Goal: Information Seeking & Learning: Understand process/instructions

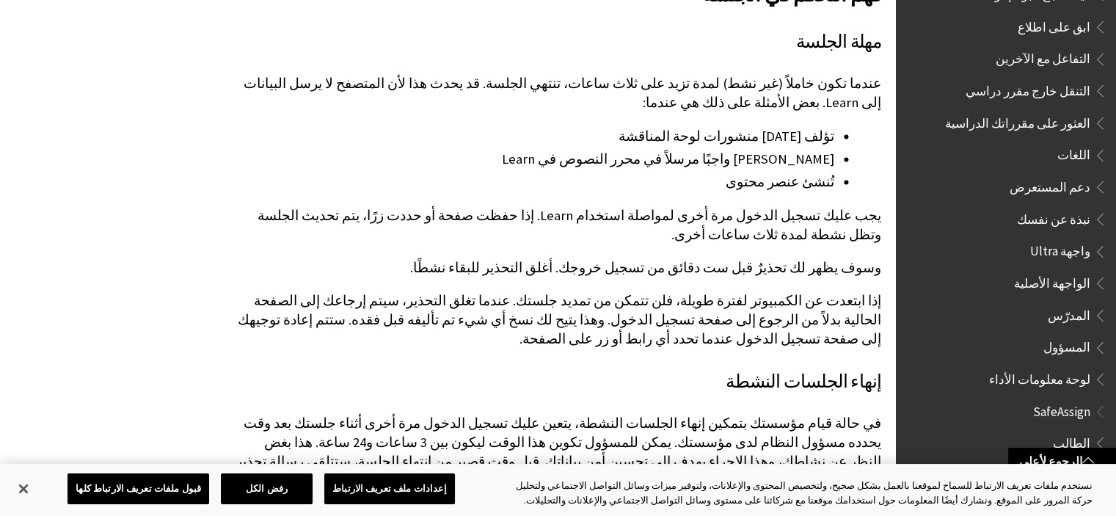
scroll to position [2106, 0]
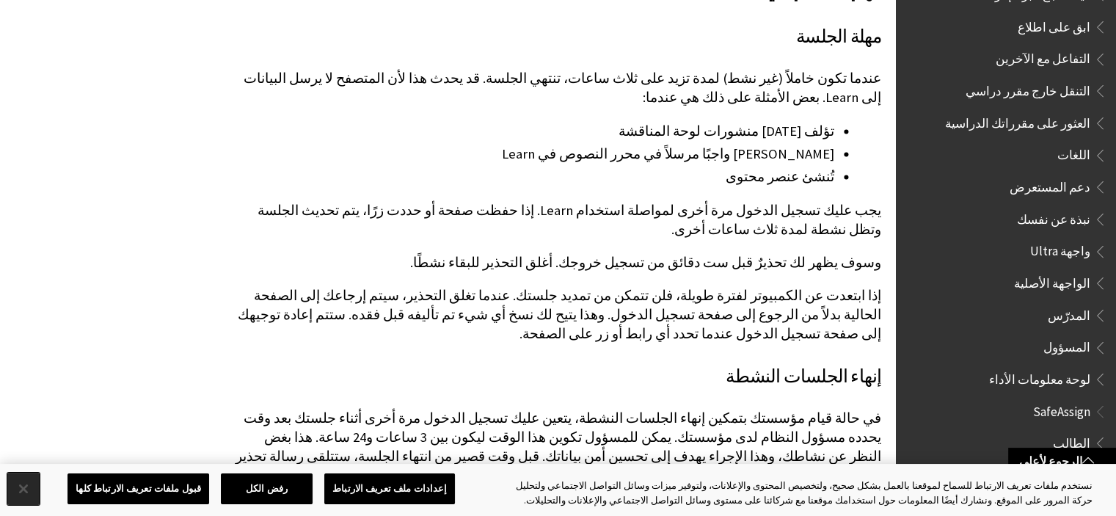
click at [15, 495] on button "إغلاق" at bounding box center [23, 489] width 32 height 32
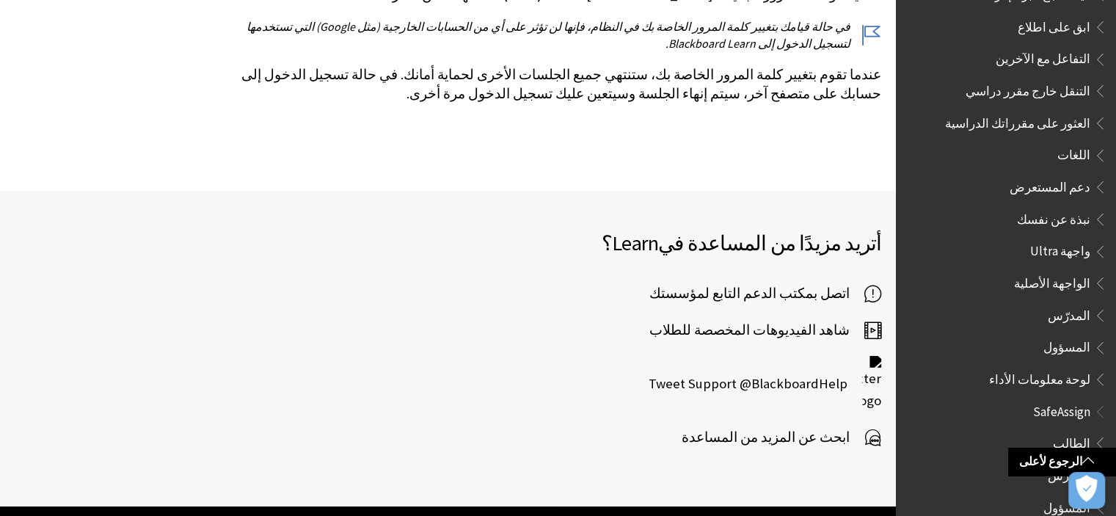
scroll to position [4100, 0]
drag, startPoint x: 1081, startPoint y: 480, endPoint x: 1012, endPoint y: 503, distance: 72.9
click at [1082, 431] on span "الطالب" at bounding box center [1071, 441] width 37 height 20
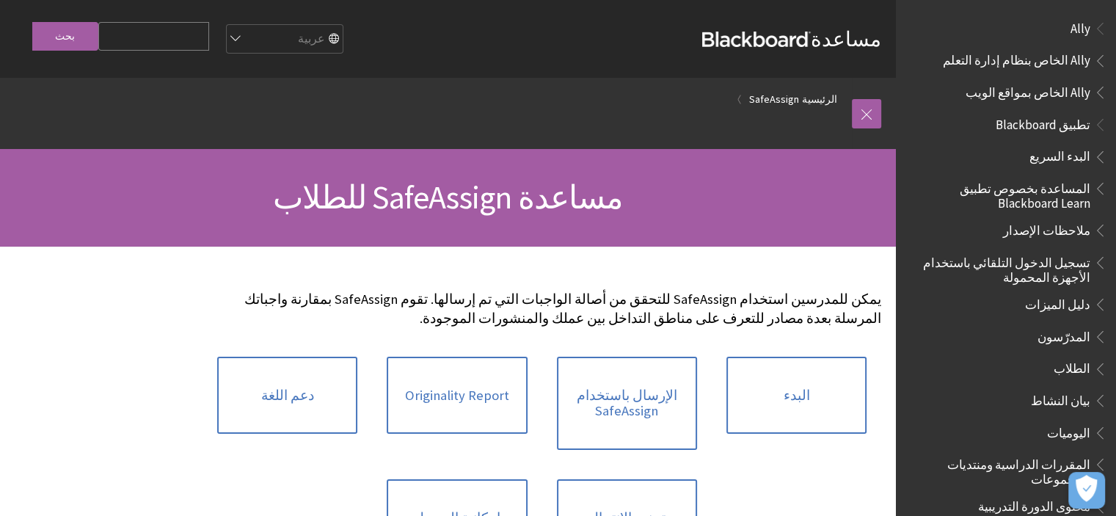
scroll to position [1013, 0]
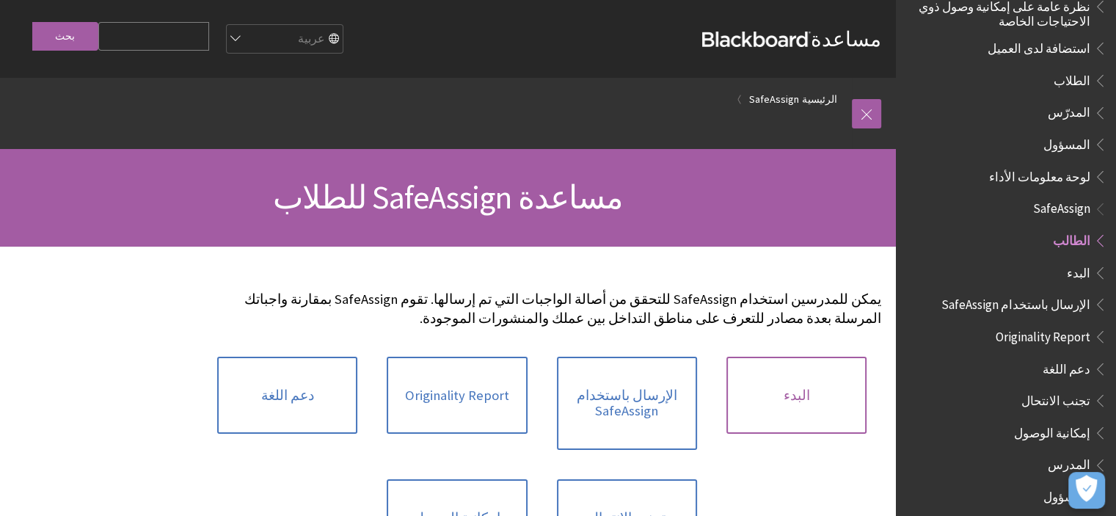
click at [803, 389] on link "البدء" at bounding box center [796, 396] width 140 height 78
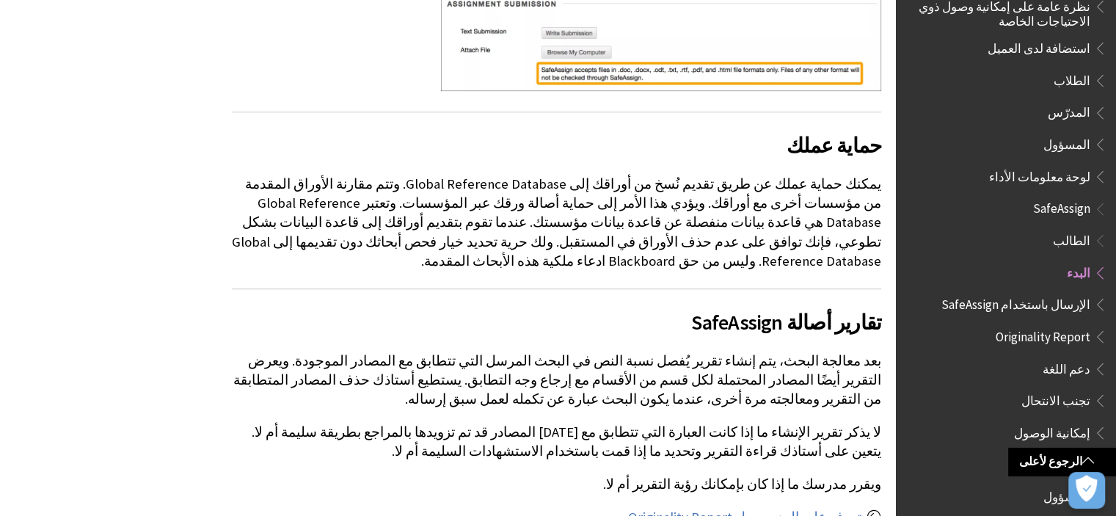
scroll to position [784, 0]
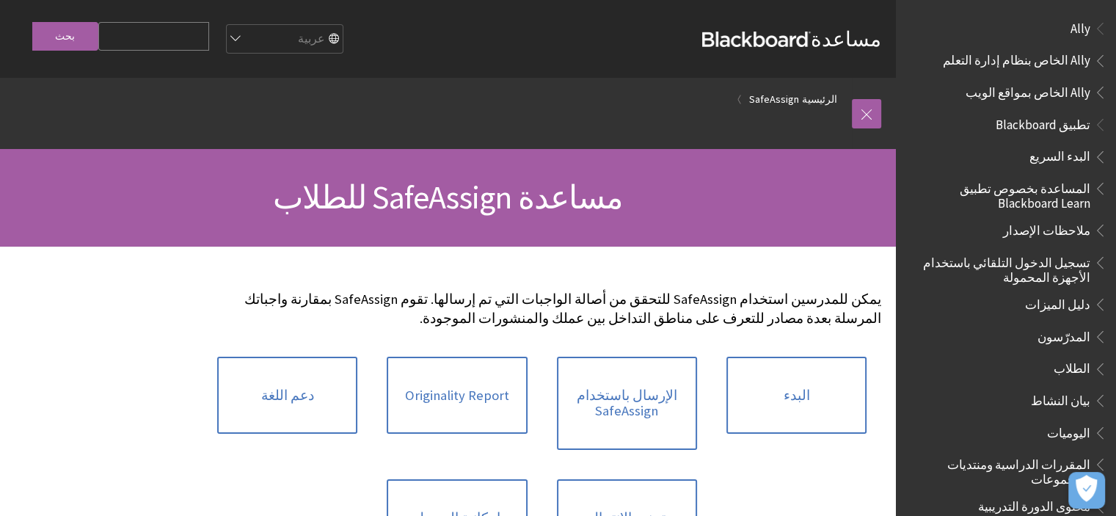
scroll to position [1013, 0]
